Goal: Transaction & Acquisition: Register for event/course

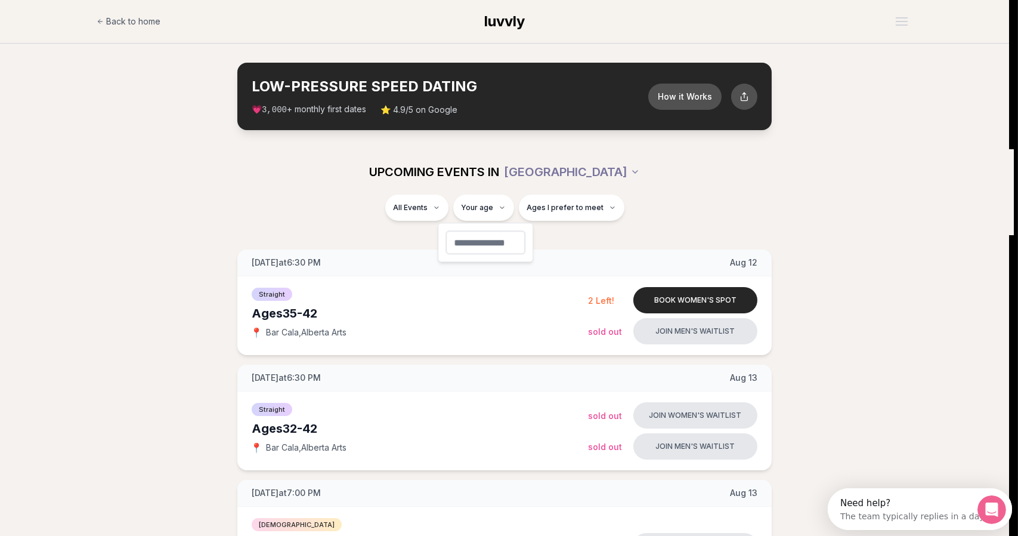
click at [494, 248] on input "number" at bounding box center [486, 242] width 80 height 24
type input "**"
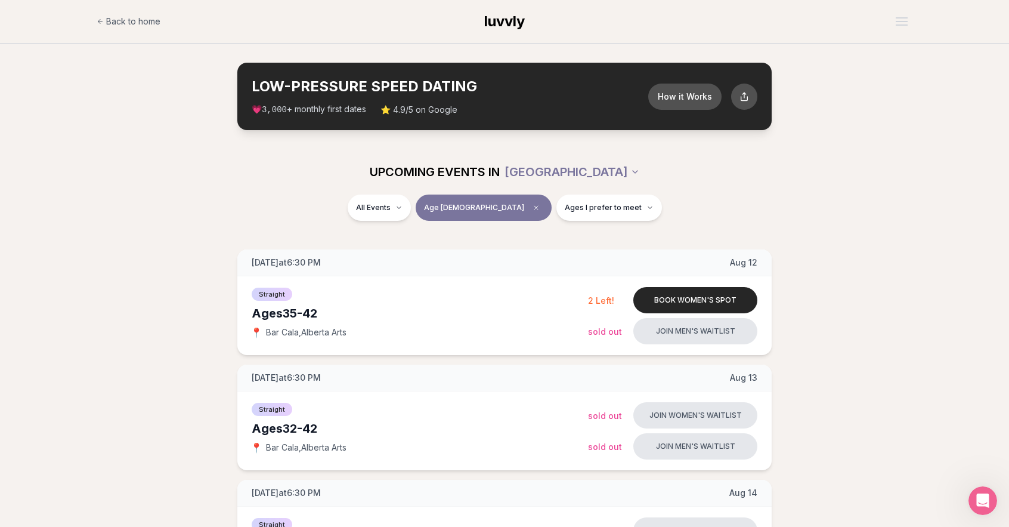
click at [220, 209] on div "All Events Age [DEMOGRAPHIC_DATA] Ages I prefer to meet" at bounding box center [505, 209] width 668 height 31
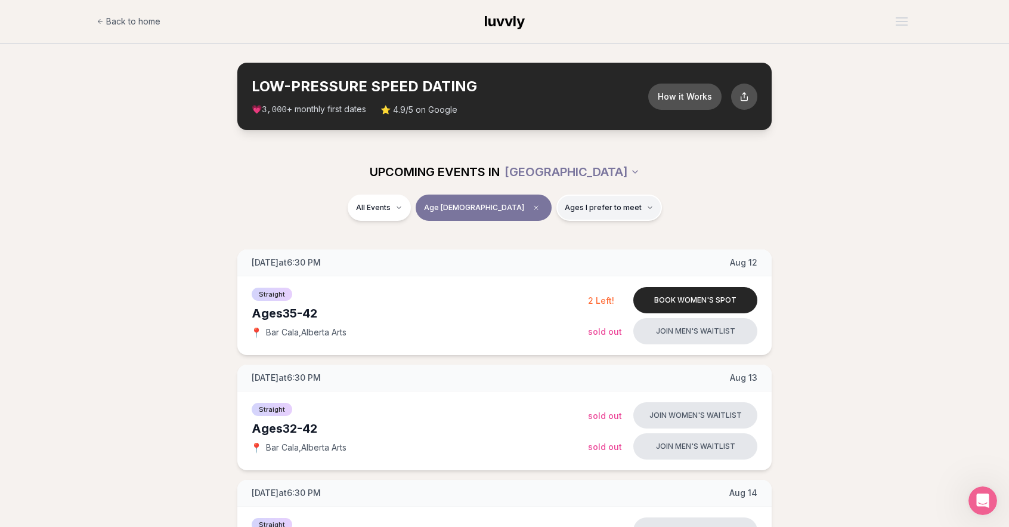
click at [571, 208] on span "Ages I prefer to meet" at bounding box center [603, 208] width 77 height 10
click at [387, 200] on div "All Events Age [DEMOGRAPHIC_DATA] Ages I prefer to meet" at bounding box center [505, 209] width 668 height 31
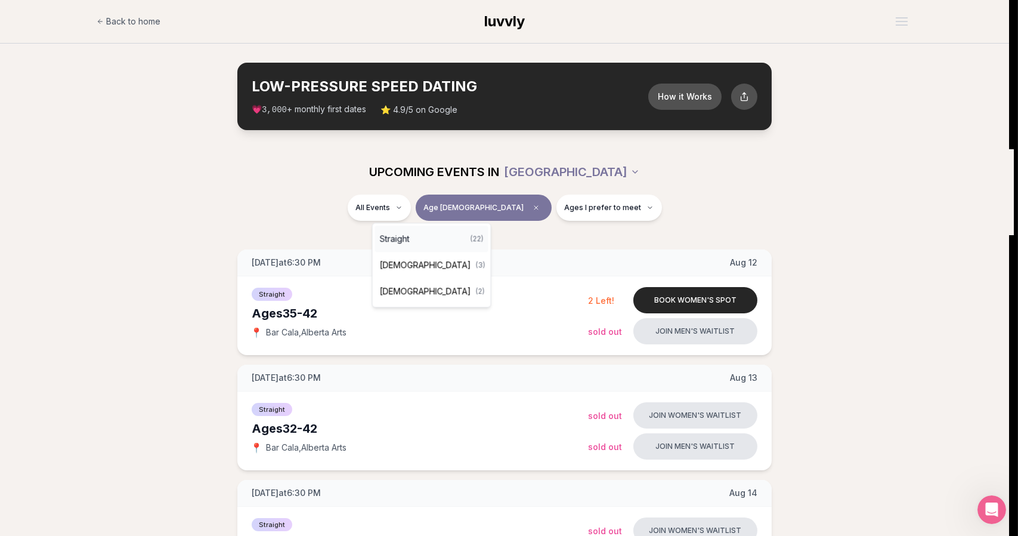
click at [394, 241] on span "Straight" at bounding box center [395, 239] width 30 height 12
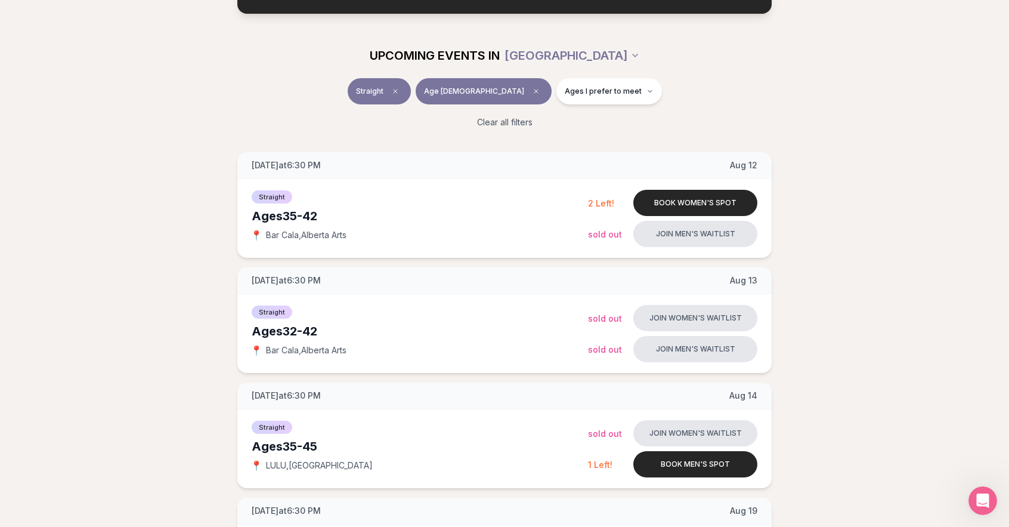
scroll to position [119, 0]
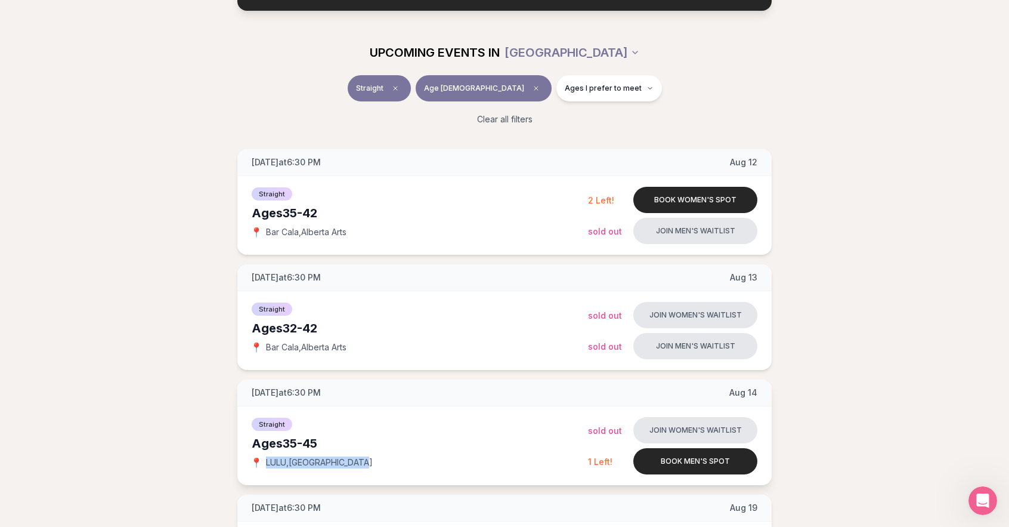
drag, startPoint x: 305, startPoint y: 463, endPoint x: 267, endPoint y: 460, distance: 38.3
click at [267, 460] on div "📍 LULU , [GEOGRAPHIC_DATA]" at bounding box center [420, 462] width 336 height 12
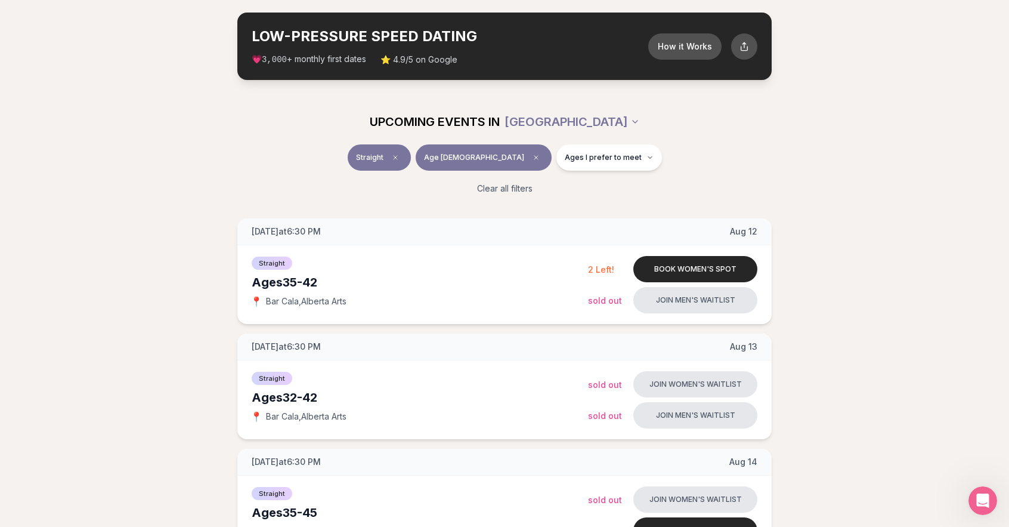
scroll to position [60, 0]
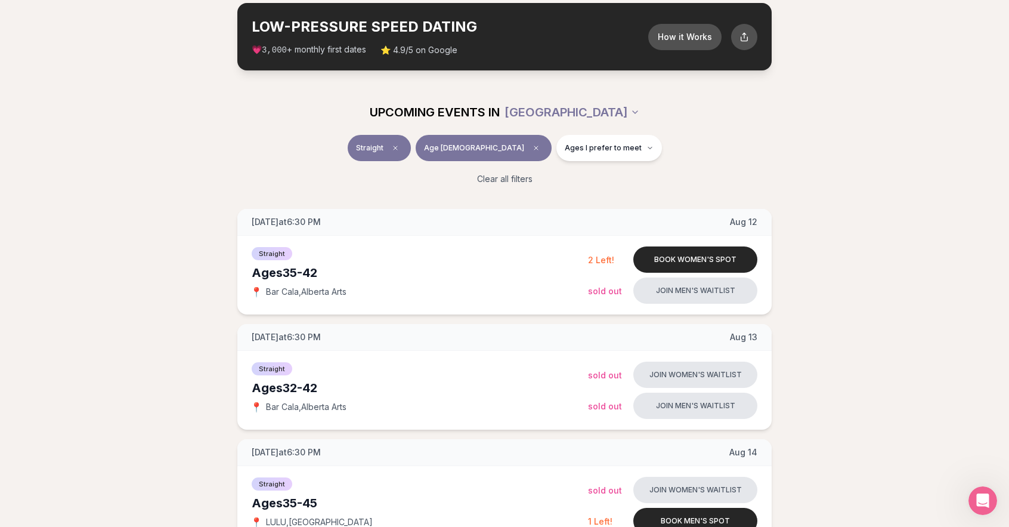
drag, startPoint x: 903, startPoint y: 149, endPoint x: 908, endPoint y: 113, distance: 35.6
click at [908, 113] on div "UPCOMING EVENTS IN [GEOGRAPHIC_DATA] Straight Age [DEMOGRAPHIC_DATA] Ages I pre…" at bounding box center [504, 141] width 1009 height 105
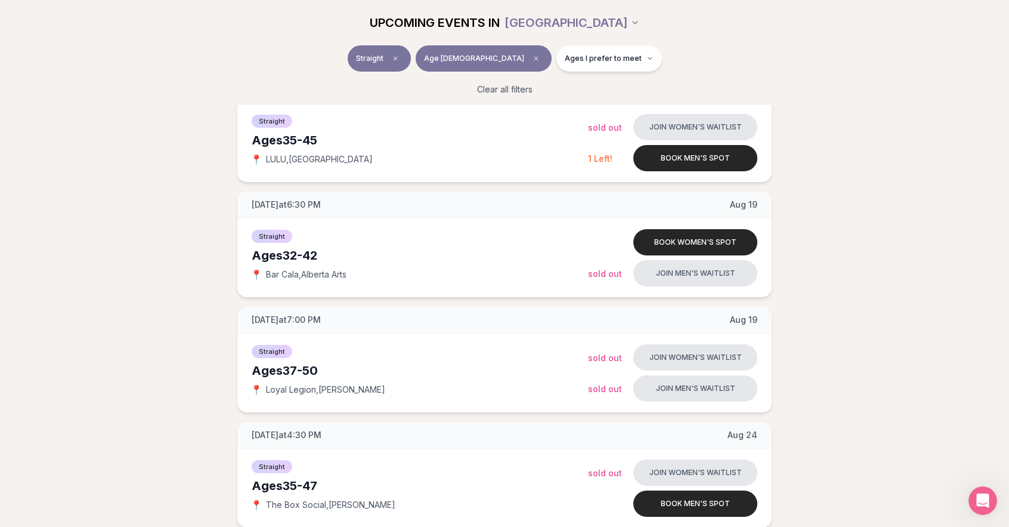
scroll to position [0, 0]
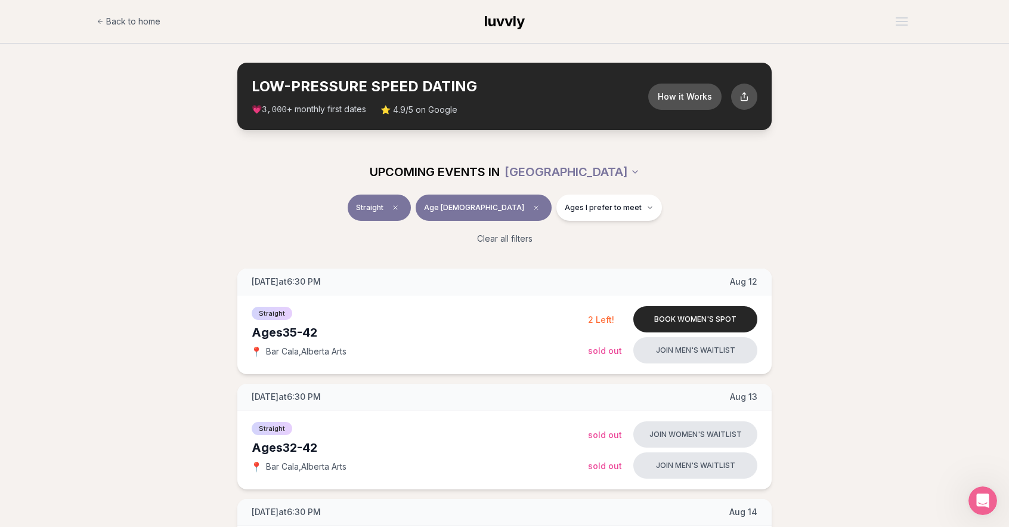
drag, startPoint x: 868, startPoint y: 400, endPoint x: 843, endPoint y: 39, distance: 361.7
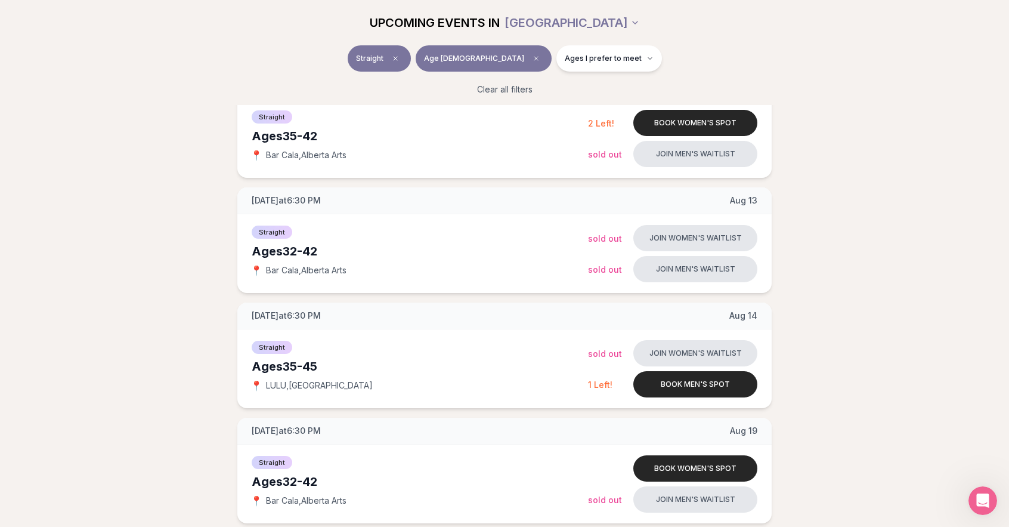
scroll to position [298, 0]
